Goal: Task Accomplishment & Management: Manage account settings

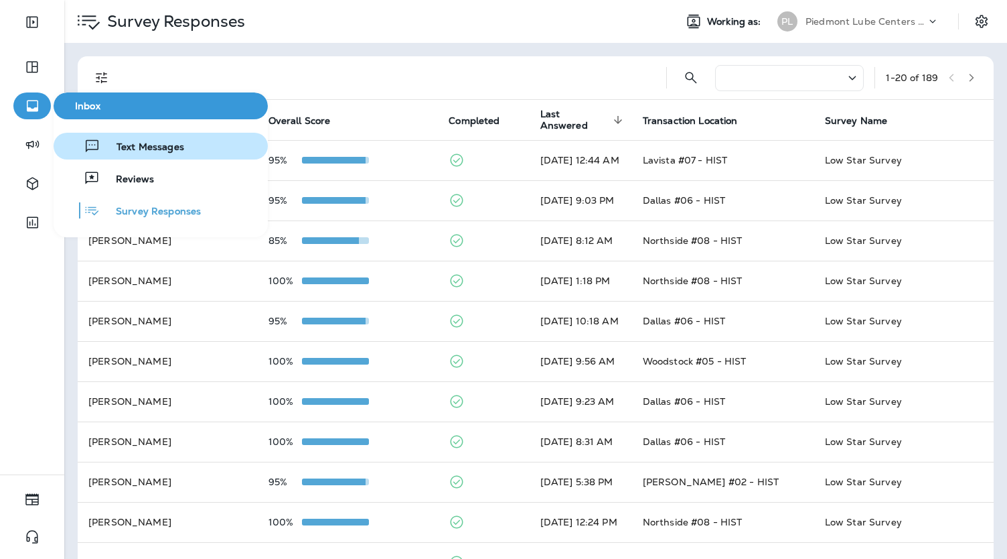
click at [127, 145] on span "Text Messages" at bounding box center [142, 147] width 84 height 13
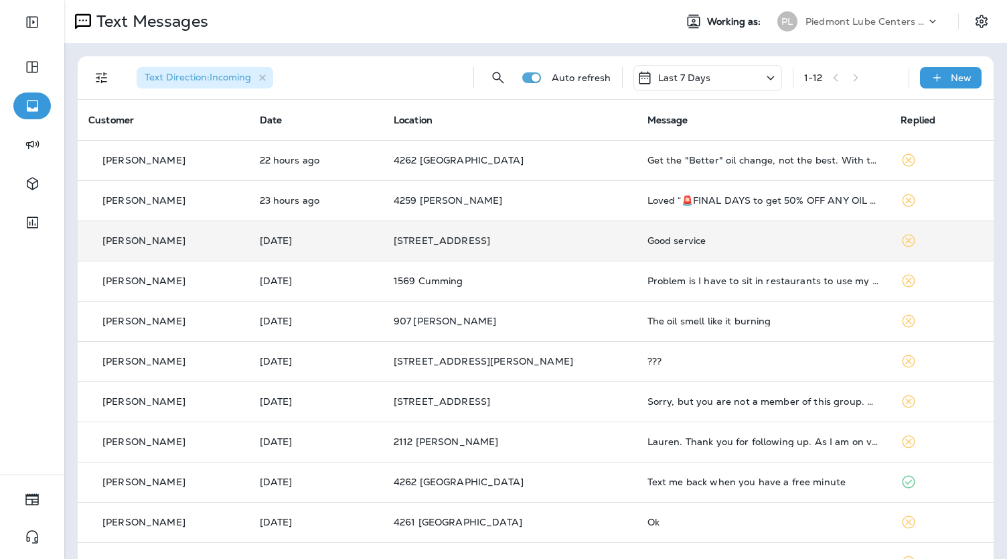
click at [637, 232] on td "Good service" at bounding box center [764, 240] width 254 height 40
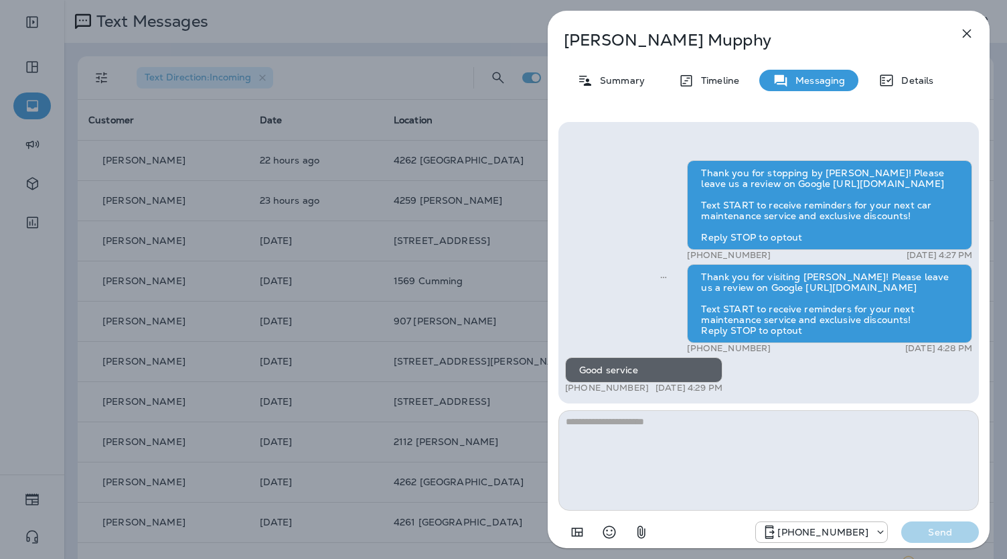
click at [505, 244] on div "[PERSON_NAME] Summary Timeline Messaging Details Thank you for stopping by [PER…" at bounding box center [503, 279] width 1007 height 559
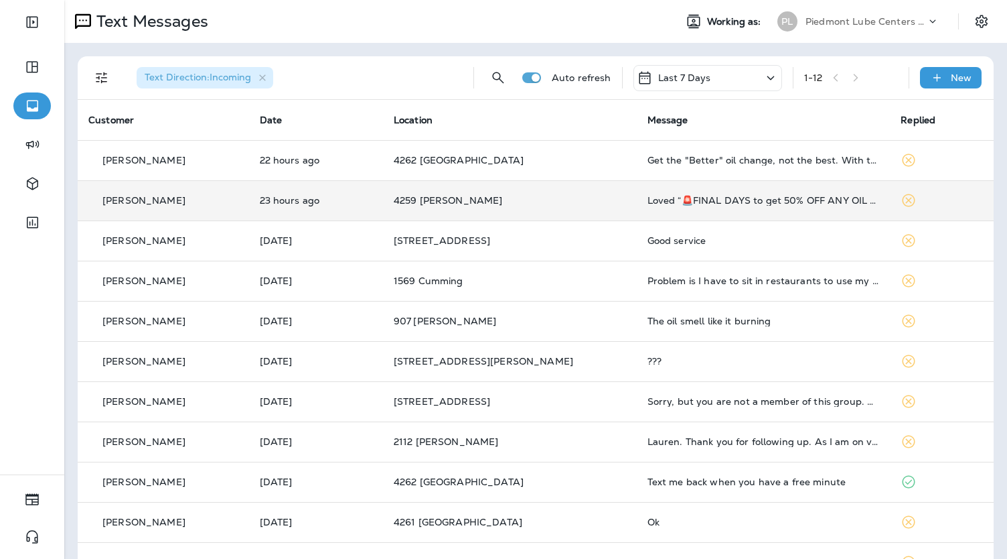
click at [520, 199] on p "4259 [PERSON_NAME]" at bounding box center [510, 200] width 232 height 11
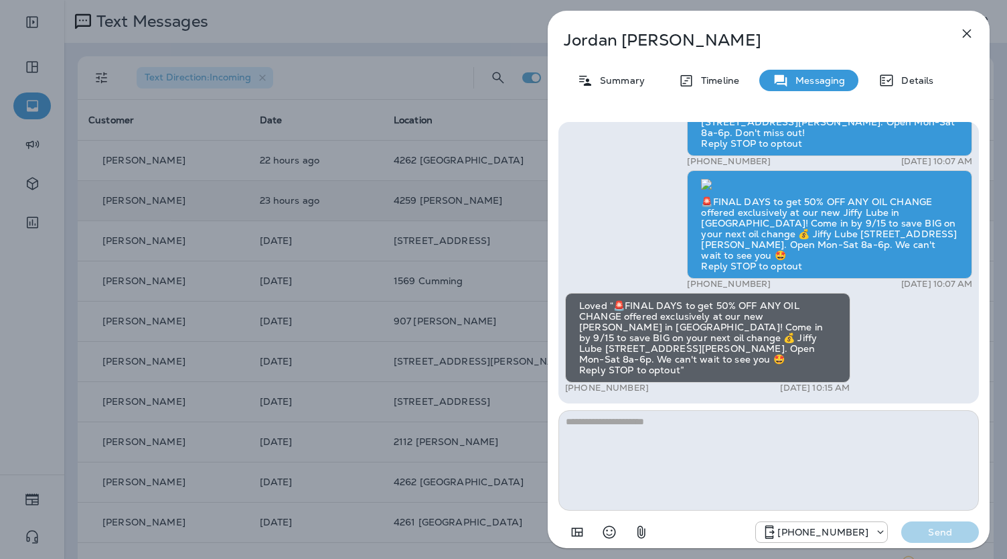
click at [520, 199] on div "[PERSON_NAME] Summary Timeline Messaging Details Thank you for visiting Valvoli…" at bounding box center [503, 279] width 1007 height 559
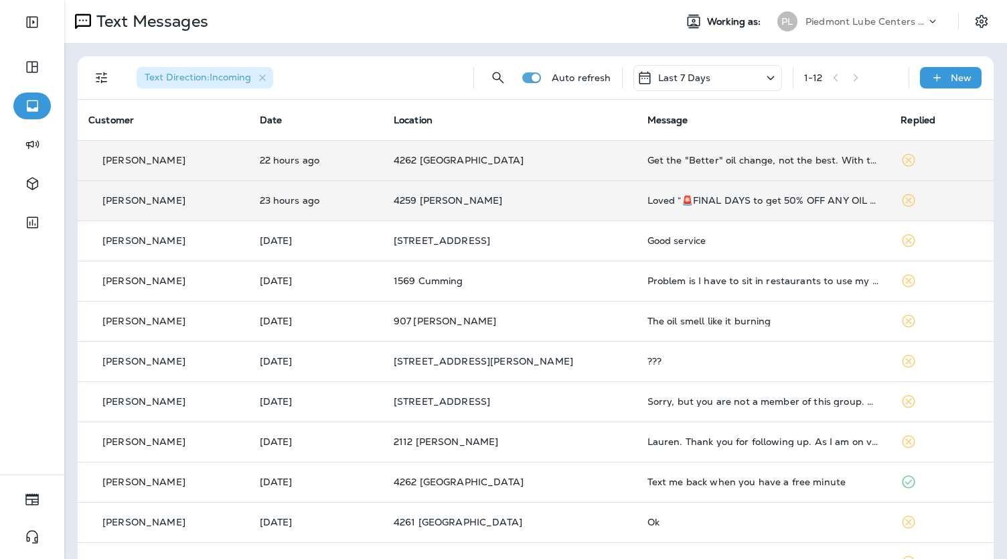
click at [527, 170] on td "4262 [GEOGRAPHIC_DATA]" at bounding box center [510, 160] width 254 height 40
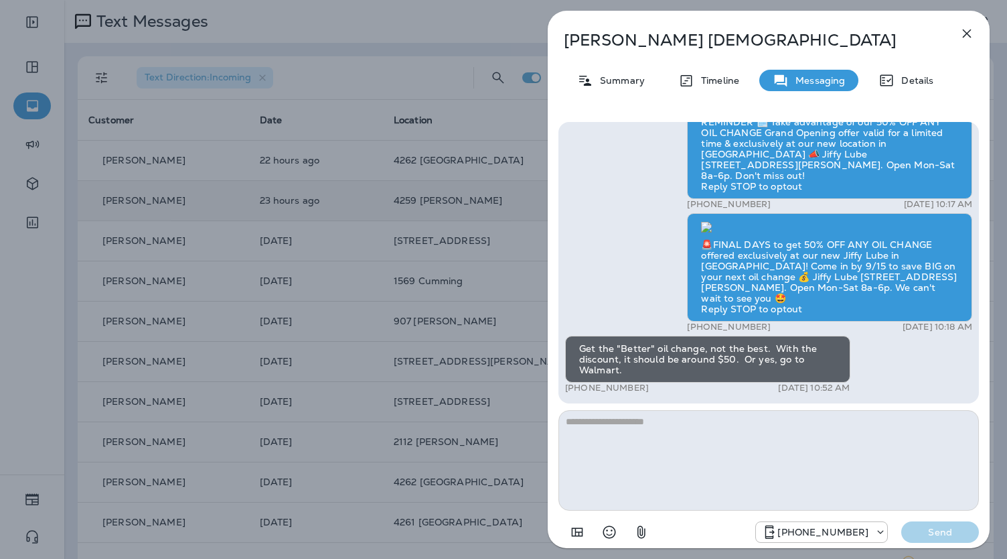
click at [418, 147] on div "[PERSON_NAME] Summary Timeline Messaging Details Thank you for visiting Valvoli…" at bounding box center [503, 279] width 1007 height 559
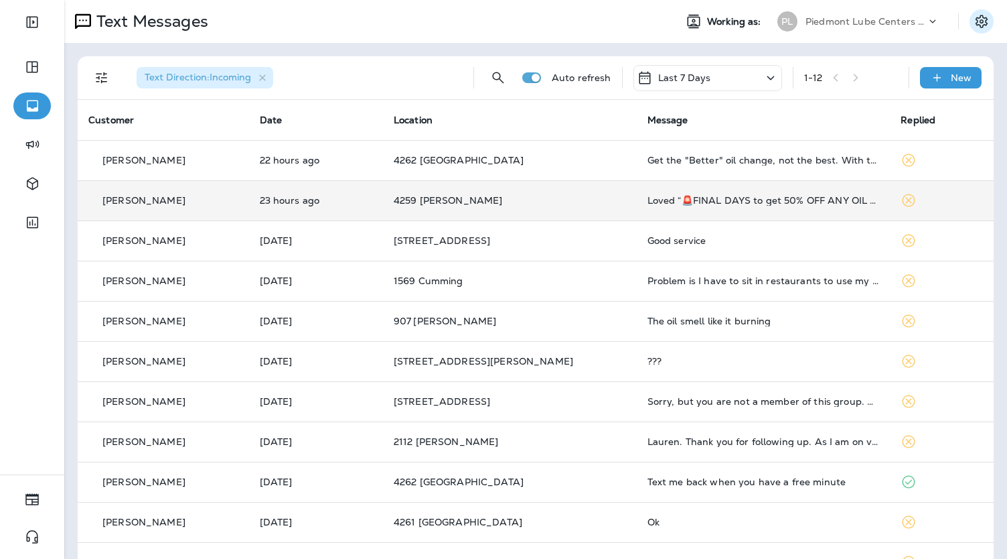
click at [975, 19] on icon "Settings" at bounding box center [982, 21] width 16 height 16
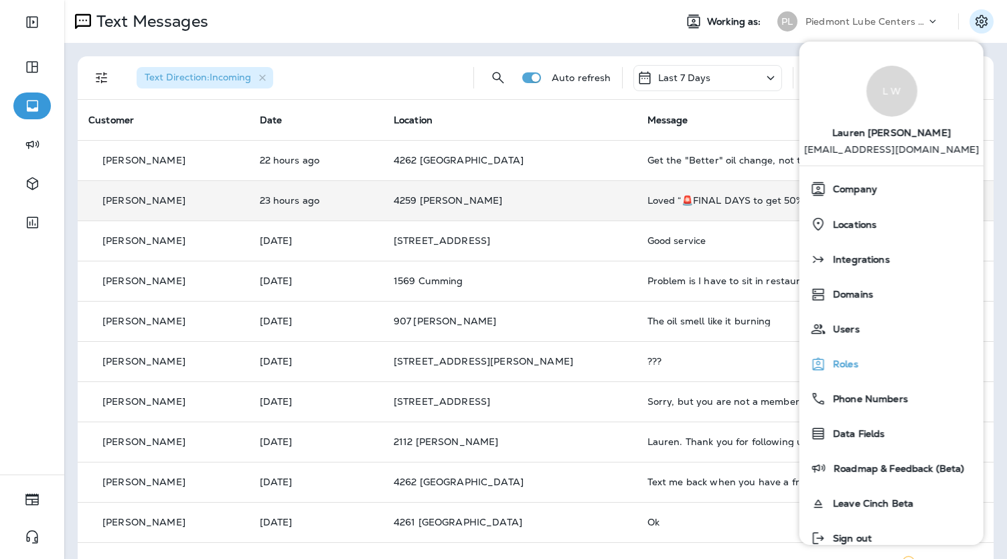
click at [861, 356] on div "Roles" at bounding box center [891, 363] width 173 height 27
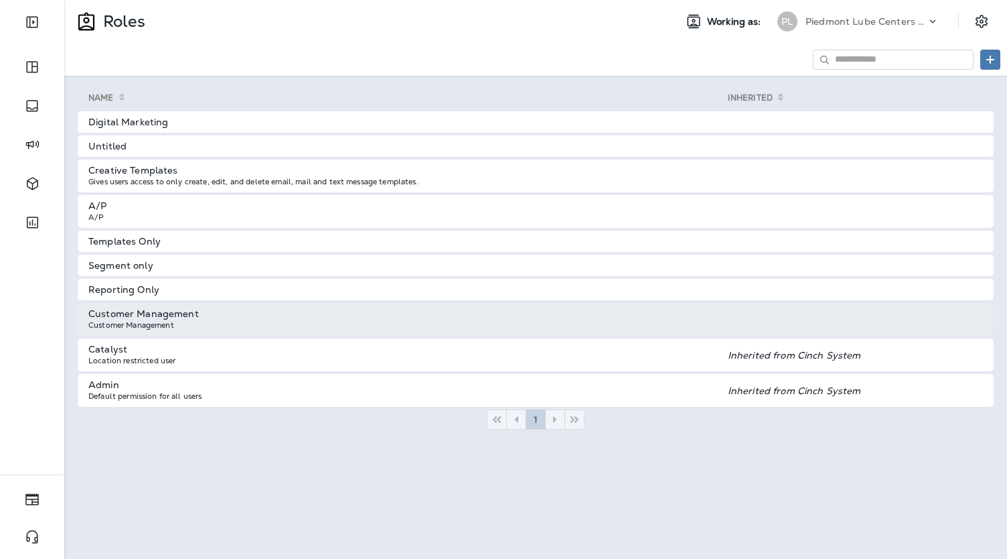
click at [202, 317] on td "Customer Management Customer Management" at bounding box center [403, 319] width 650 height 33
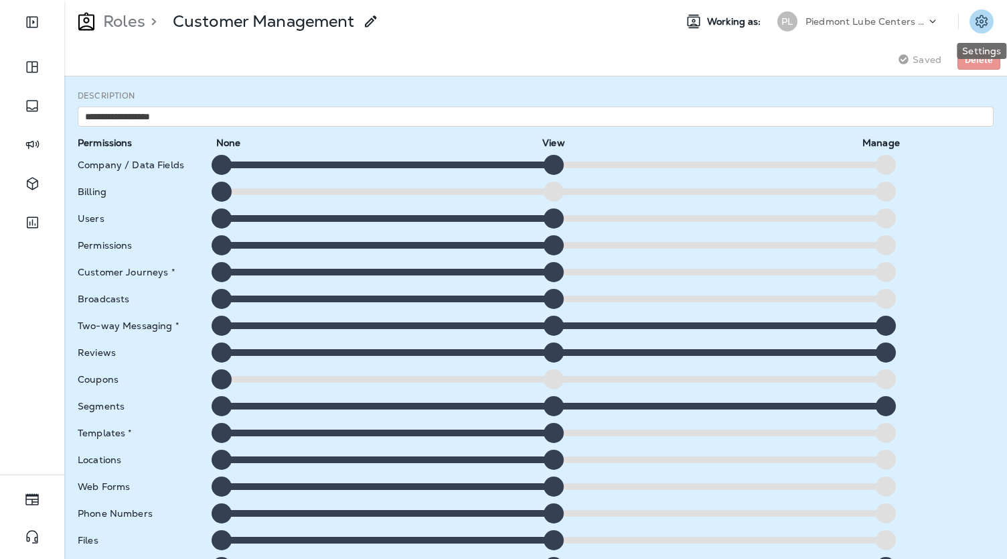
click at [978, 19] on icon "Settings" at bounding box center [982, 21] width 16 height 16
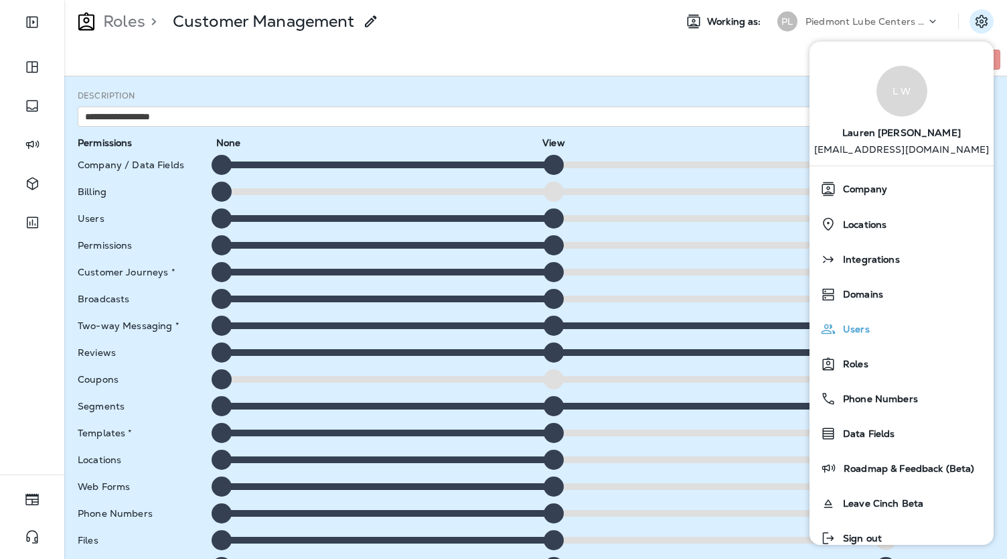
click at [876, 336] on div "Users" at bounding box center [901, 328] width 173 height 27
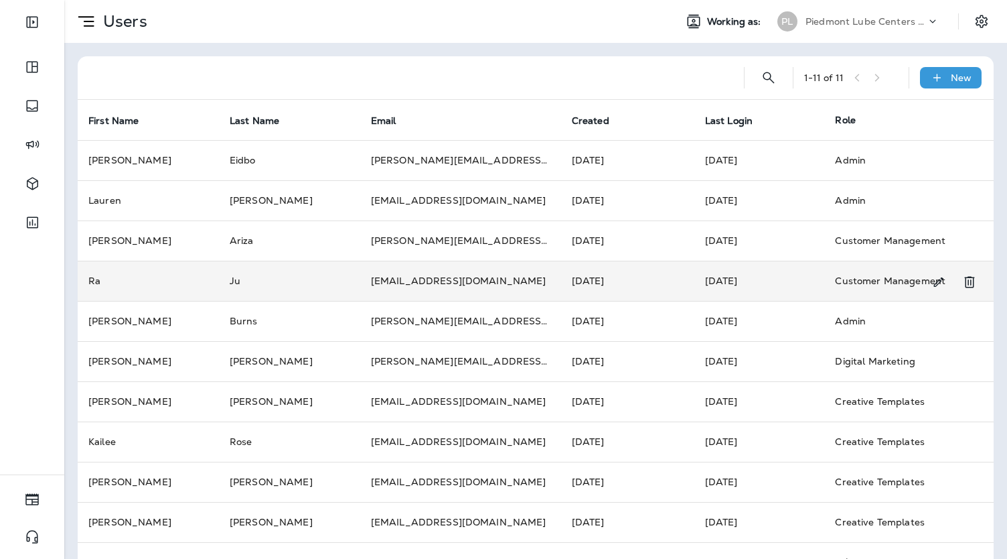
scroll to position [37, 0]
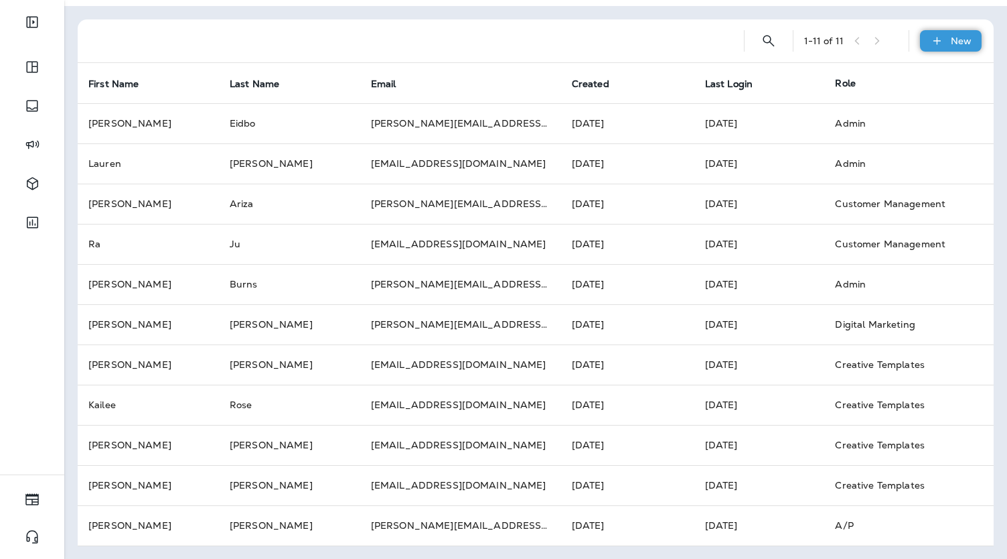
click at [951, 41] on p "New" at bounding box center [961, 40] width 21 height 11
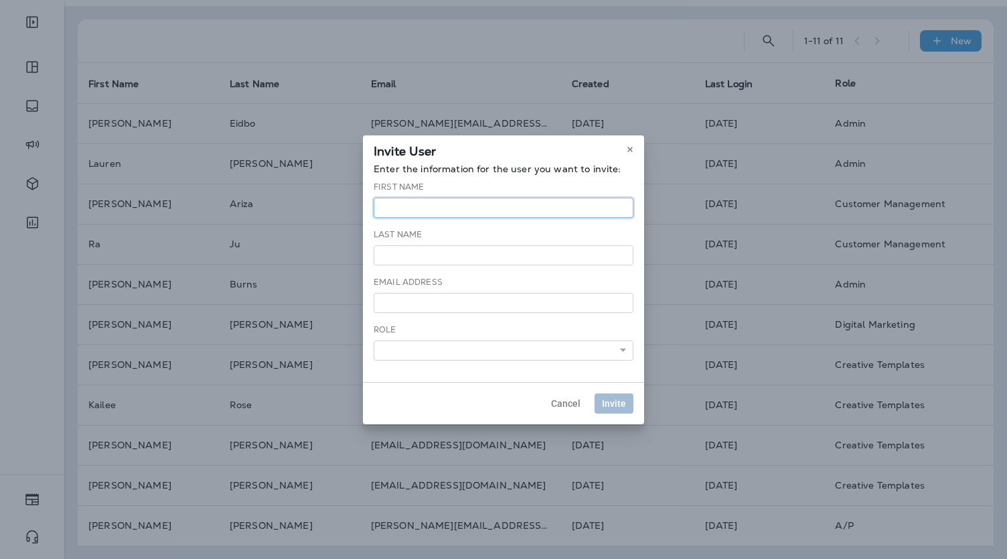
click at [434, 217] on input "text" at bounding box center [504, 208] width 260 height 20
type input "*****"
type input "*"
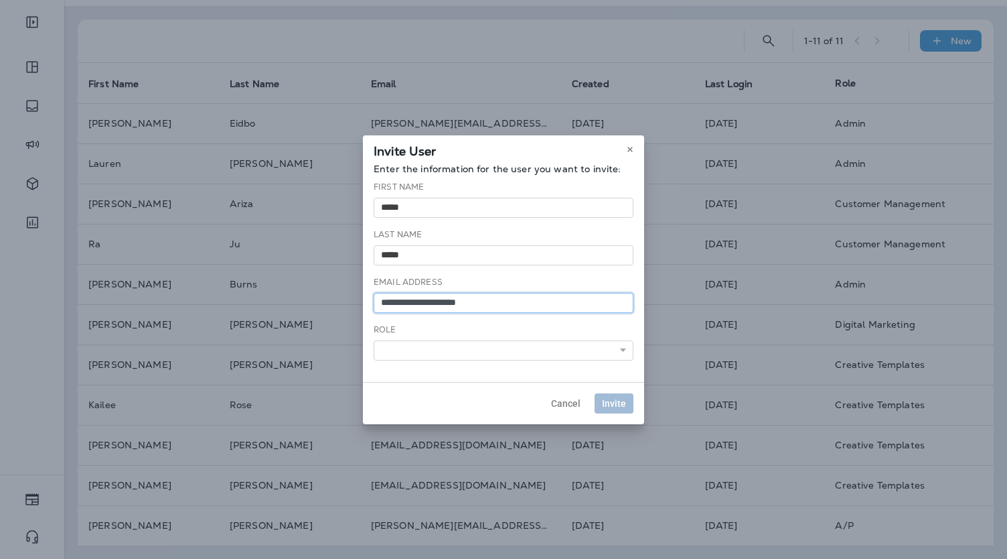
type input "**********"
click at [463, 348] on select "**********" at bounding box center [504, 350] width 260 height 20
select select "***"
click at [374, 340] on select "**********" at bounding box center [504, 350] width 260 height 20
click at [608, 400] on span "Invite" at bounding box center [614, 403] width 24 height 9
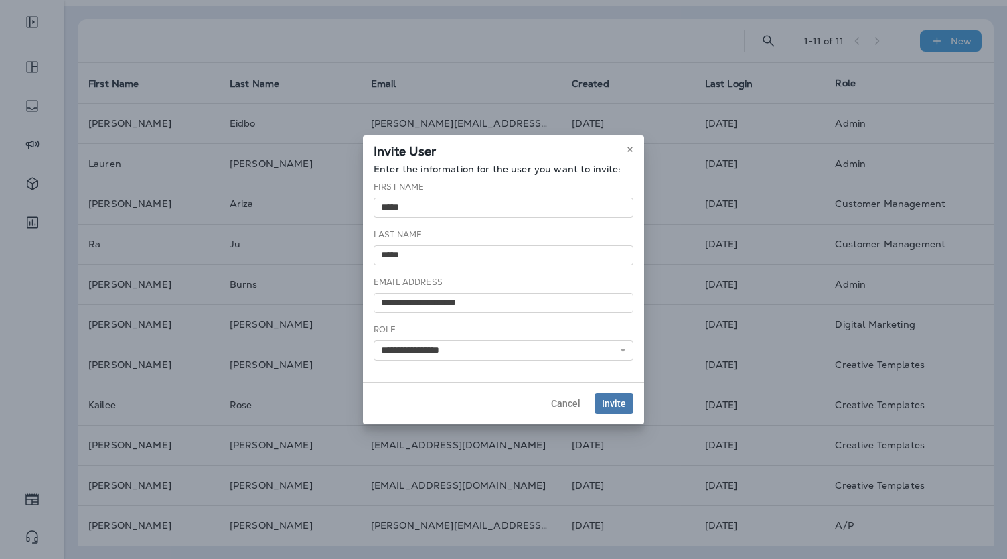
select select
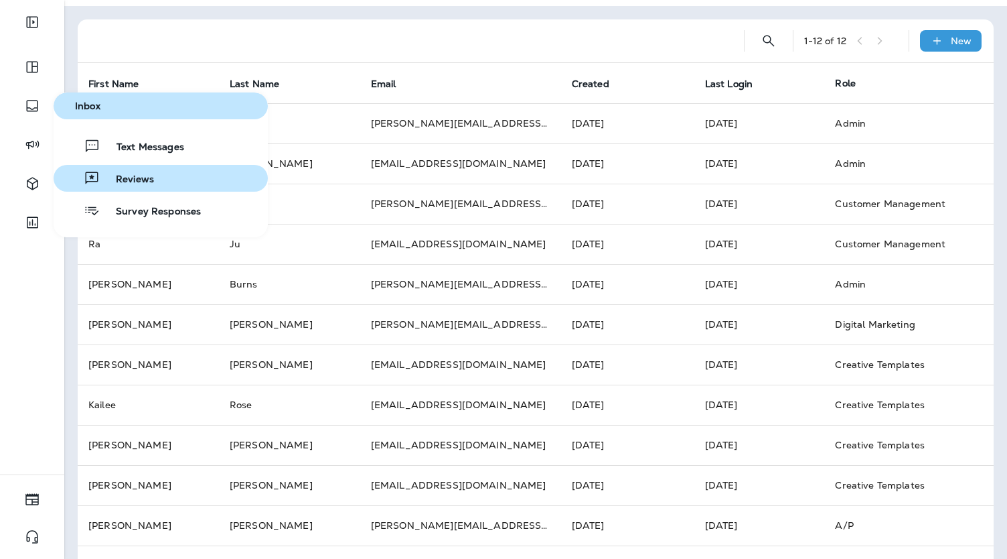
click at [119, 179] on span "Reviews" at bounding box center [127, 179] width 54 height 13
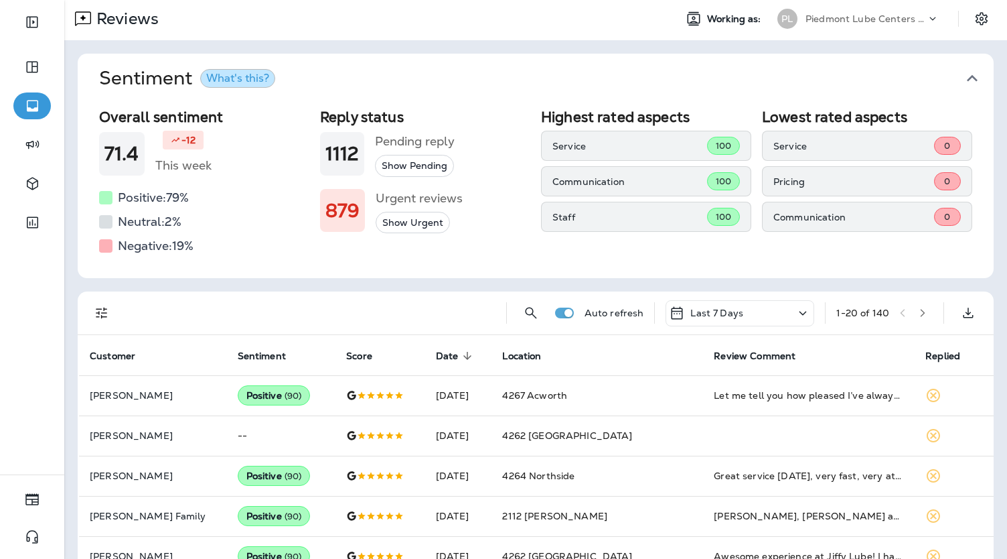
scroll to position [1, 0]
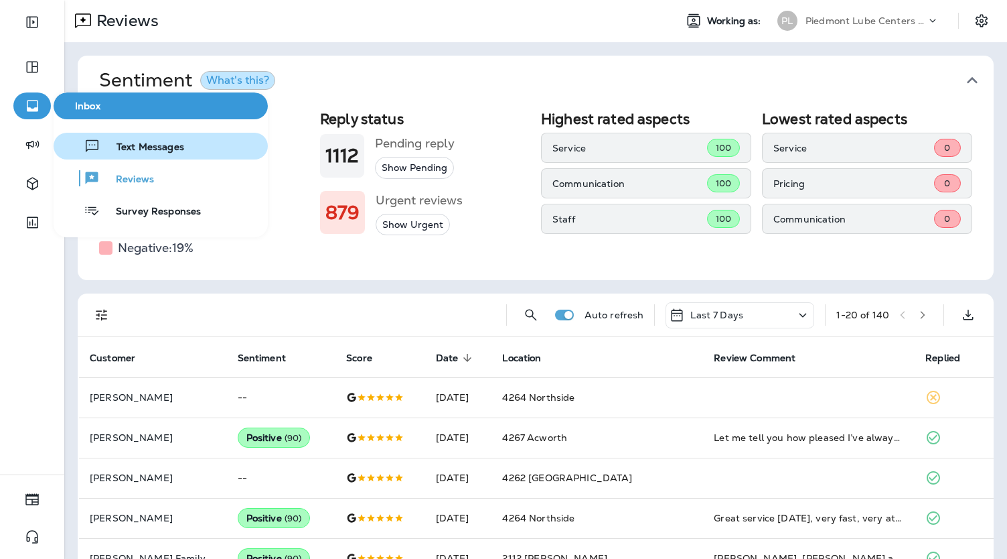
click at [161, 153] on span "Text Messages" at bounding box center [142, 147] width 84 height 13
